Goal: Ask a question

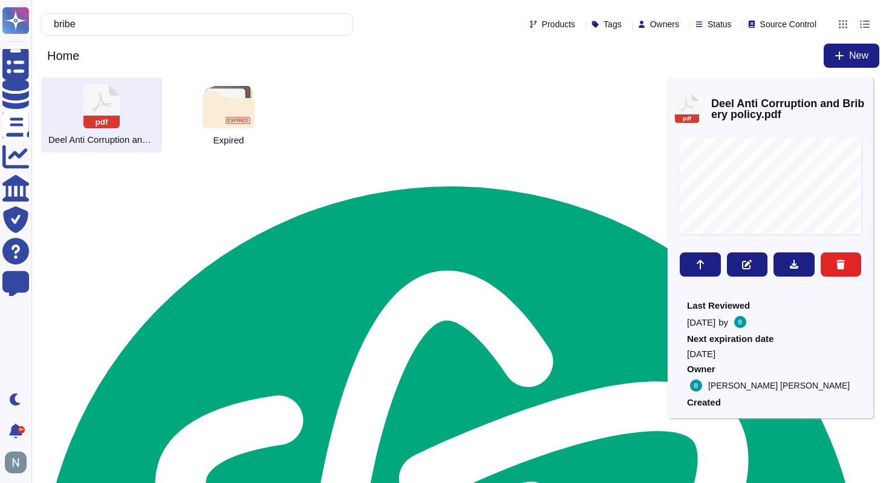
type textarea "D[PERSON_NAME]Anti Corruption and Bribery policy"
click at [194, 15] on input "bribe" at bounding box center [194, 24] width 293 height 21
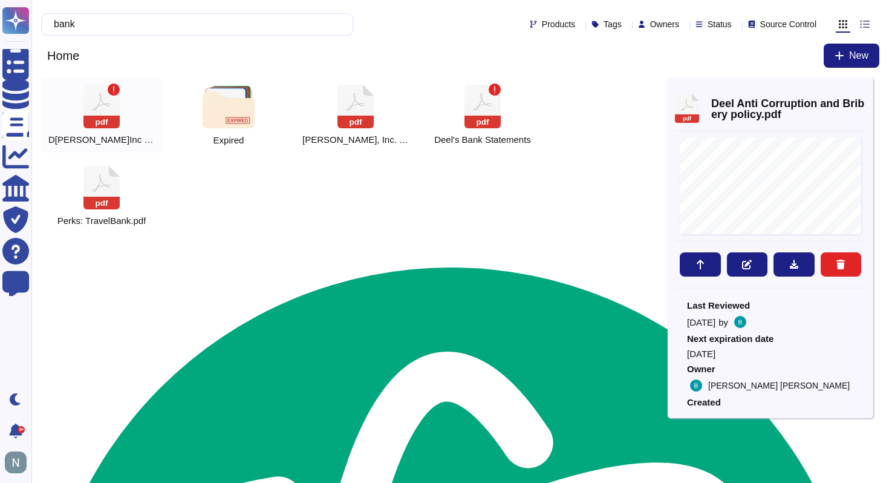
type input "bank"
click at [112, 127] on rect at bounding box center [101, 122] width 36 height 13
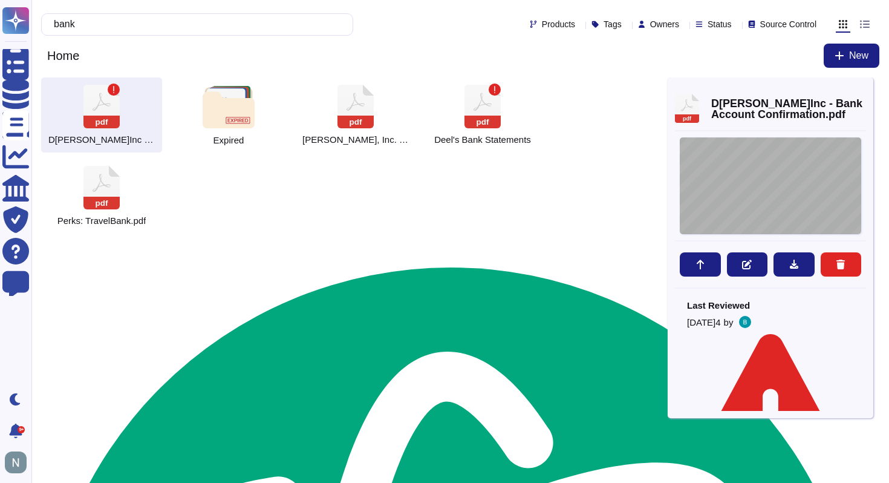
click at [766, 178] on div at bounding box center [770, 185] width 181 height 97
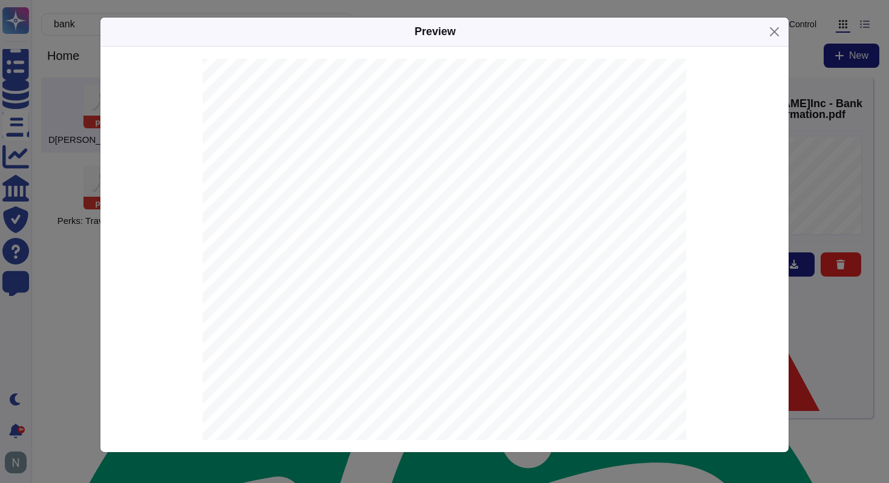
scroll to position [0, 0]
click at [786, 37] on div "Preview" at bounding box center [444, 32] width 688 height 29
click at [771, 31] on button "Close" at bounding box center [774, 31] width 19 height 19
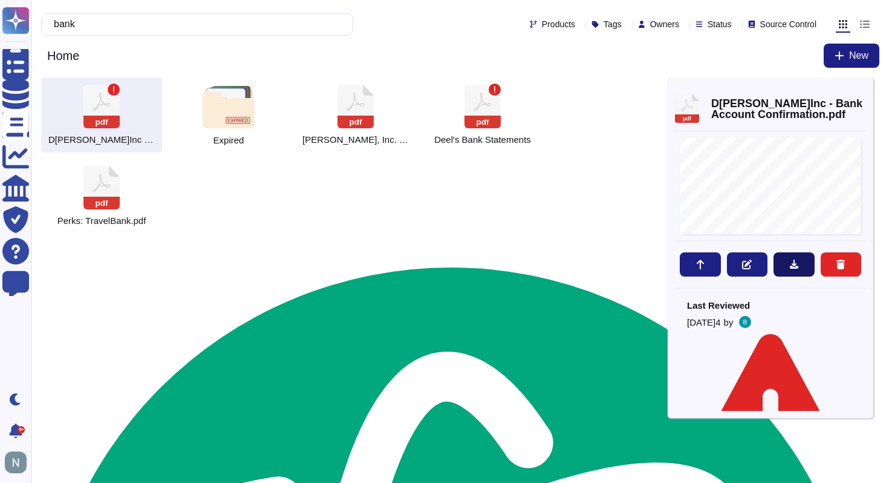
click at [788, 263] on button at bounding box center [794, 264] width 41 height 24
